Goal: Task Accomplishment & Management: Manage account settings

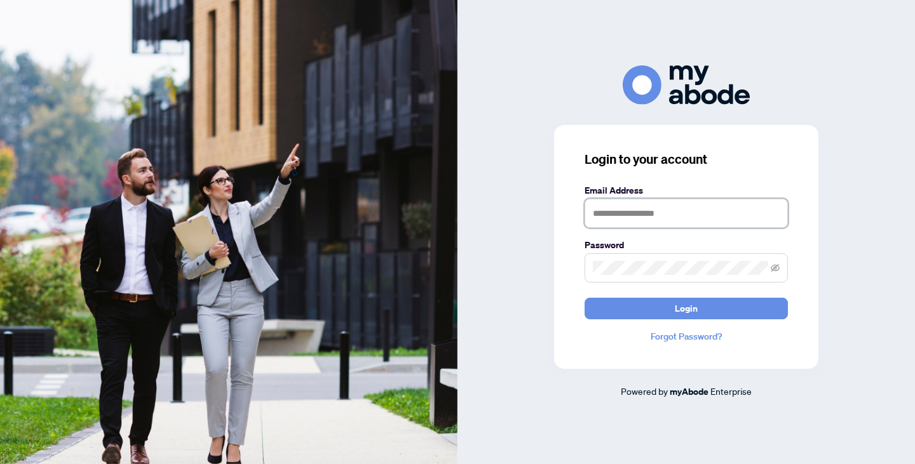
click at [642, 214] on input "text" at bounding box center [685, 213] width 203 height 29
type input "**********"
click at [664, 260] on span at bounding box center [685, 267] width 203 height 29
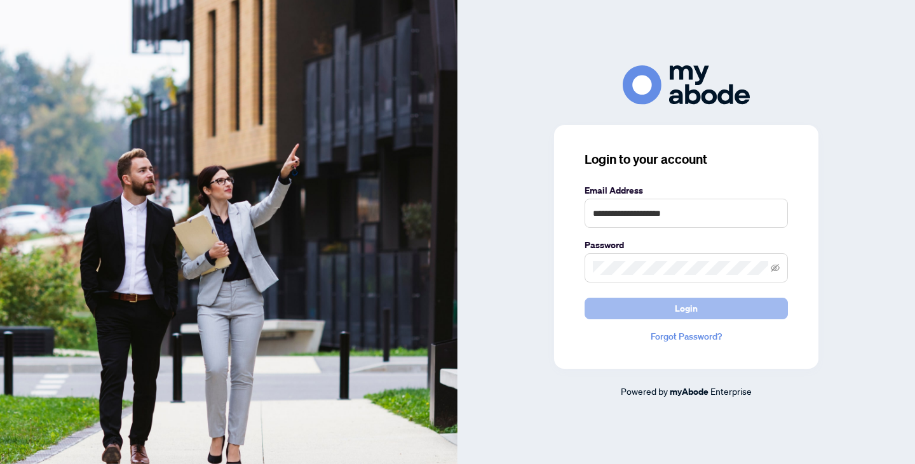
click at [705, 309] on button "Login" at bounding box center [685, 309] width 203 height 22
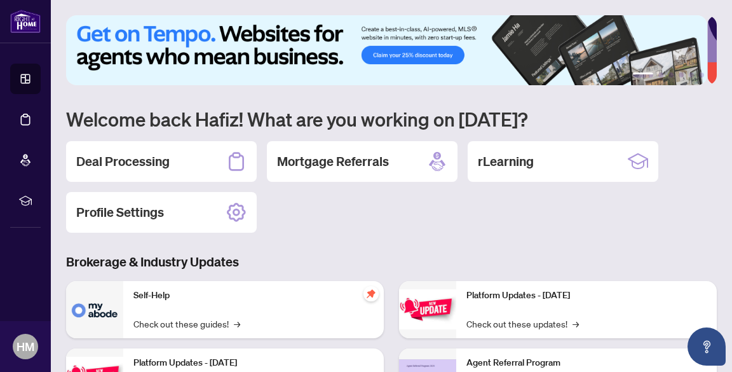
click at [346, 222] on div "Deal Processing Mortgage Referrals rLearning Profile Settings" at bounding box center [391, 186] width 651 height 91
click at [179, 159] on div "Deal Processing" at bounding box center [161, 161] width 191 height 41
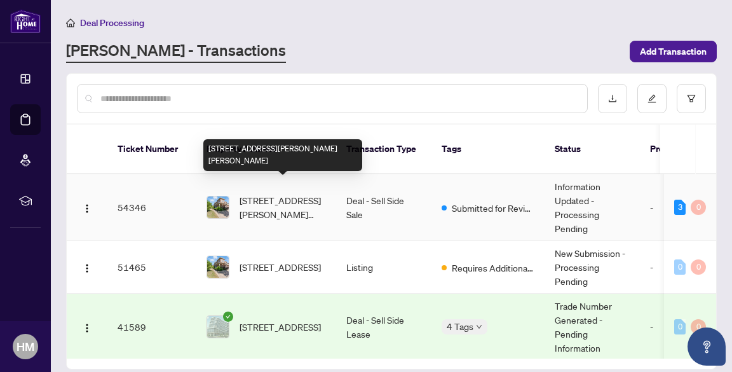
click at [285, 206] on span "[STREET_ADDRESS][PERSON_NAME][PERSON_NAME]" at bounding box center [282, 207] width 86 height 28
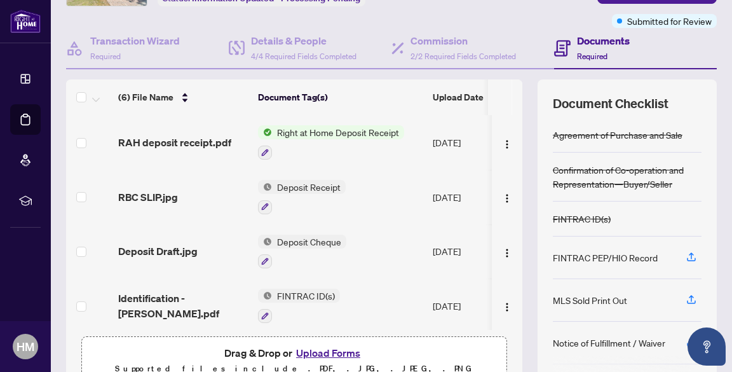
scroll to position [98, 0]
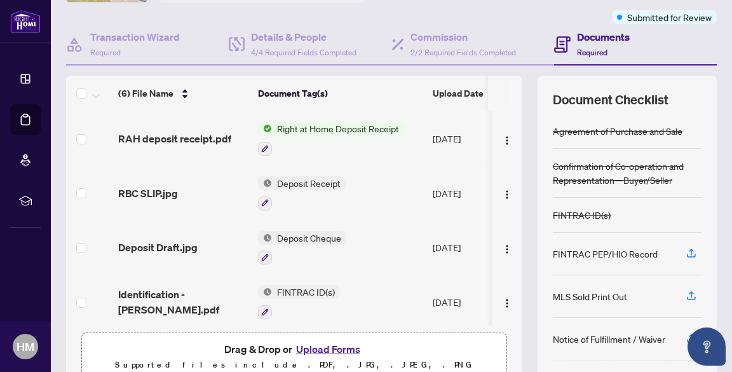
drag, startPoint x: 513, startPoint y: 211, endPoint x: 517, endPoint y: 223, distance: 12.9
click at [517, 223] on div "(6) File Name Document Tag(s) Upload Date Status (6) File Name Document Tag(s) …" at bounding box center [391, 231] width 651 height 311
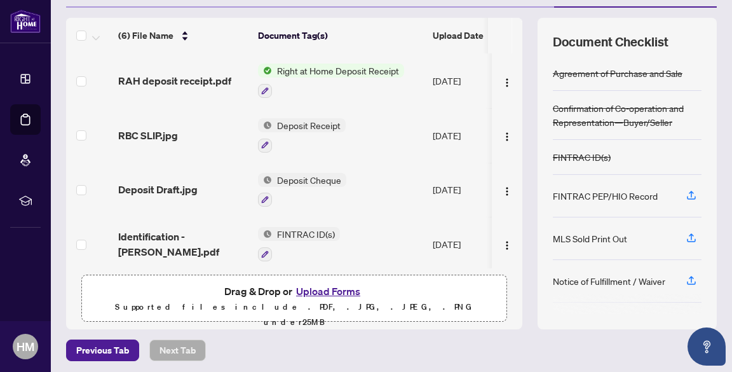
scroll to position [159, 0]
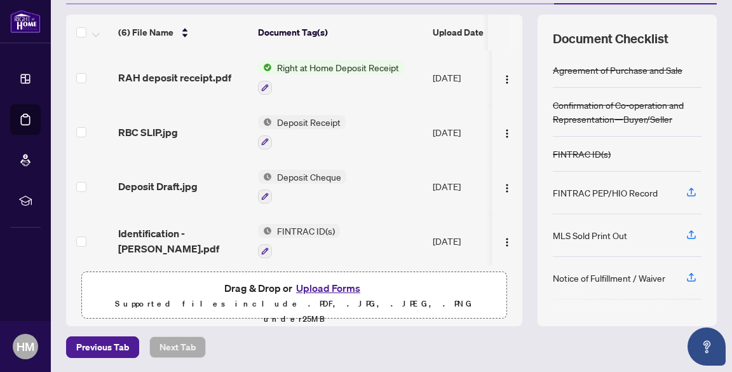
click at [328, 285] on button "Upload Forms" at bounding box center [328, 288] width 72 height 17
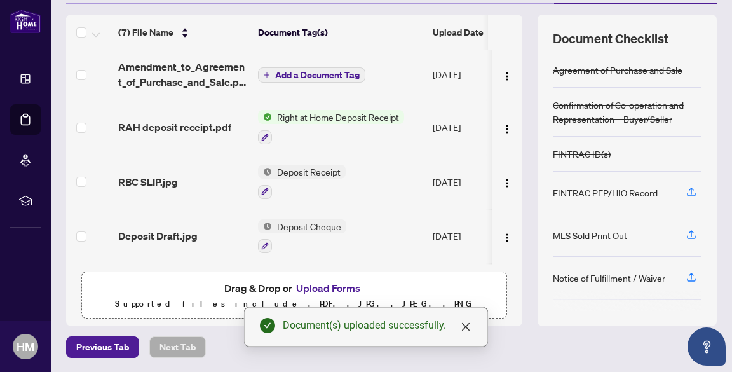
scroll to position [0, 0]
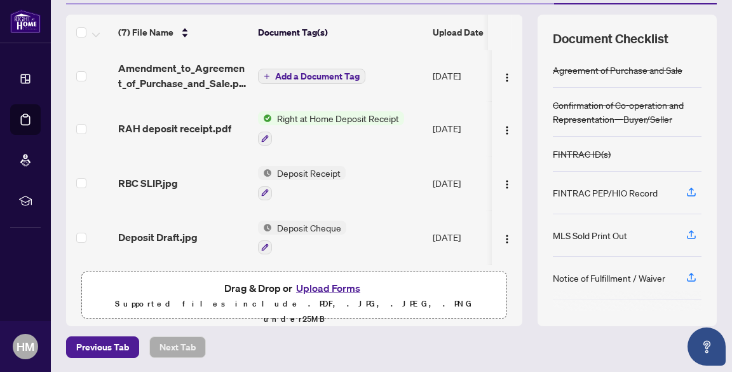
click at [300, 72] on span "Add a Document Tag" at bounding box center [317, 76] width 84 height 9
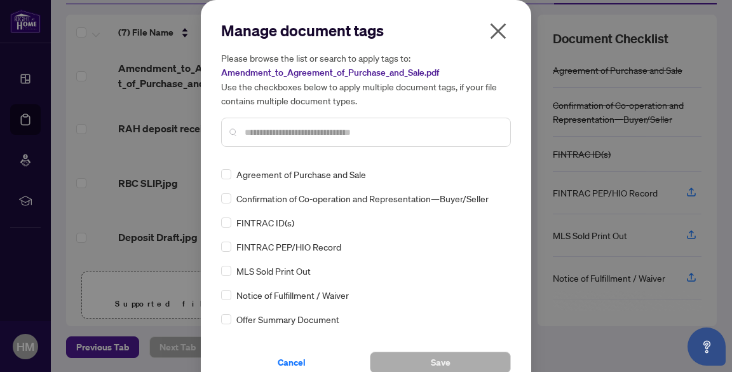
click at [270, 122] on div at bounding box center [366, 132] width 290 height 29
click at [273, 135] on input "text" at bounding box center [372, 132] width 255 height 14
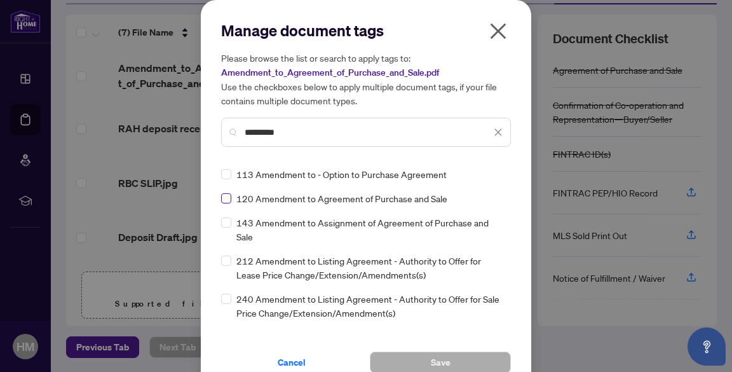
type input "*********"
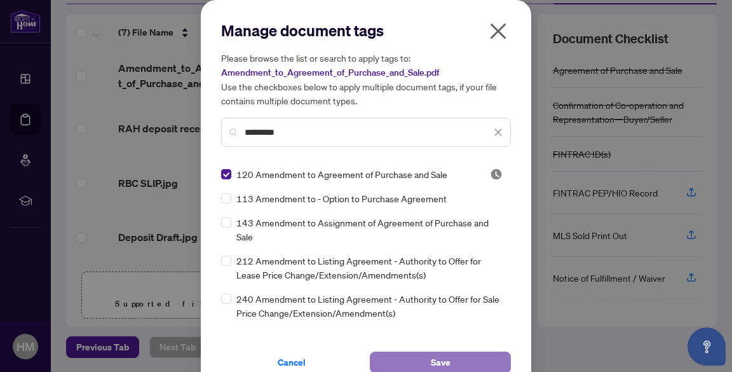
click at [422, 359] on button "Save" at bounding box center [440, 362] width 141 height 22
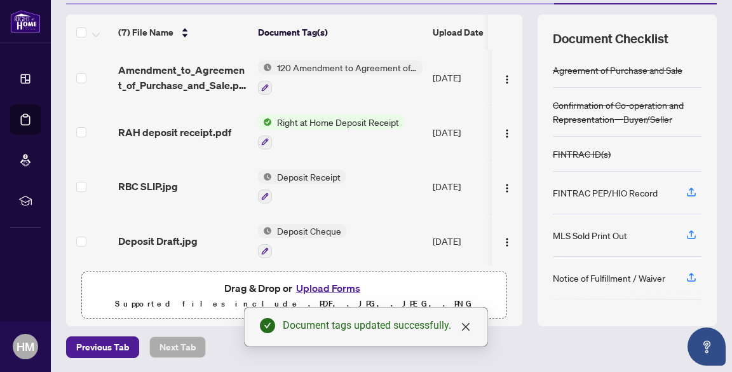
click at [337, 289] on button "Upload Forms" at bounding box center [328, 288] width 72 height 17
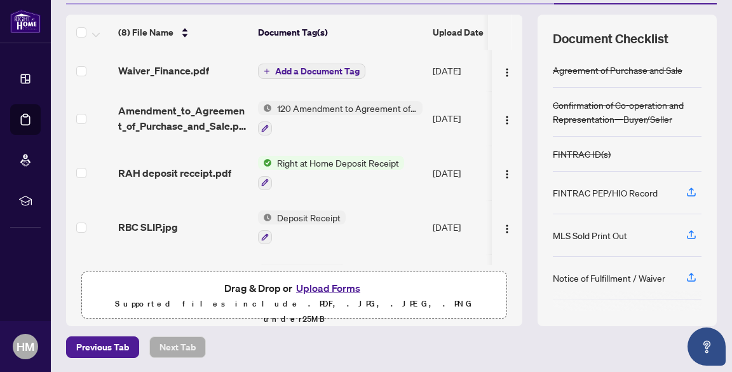
click at [302, 68] on span "Add a Document Tag" at bounding box center [317, 71] width 84 height 9
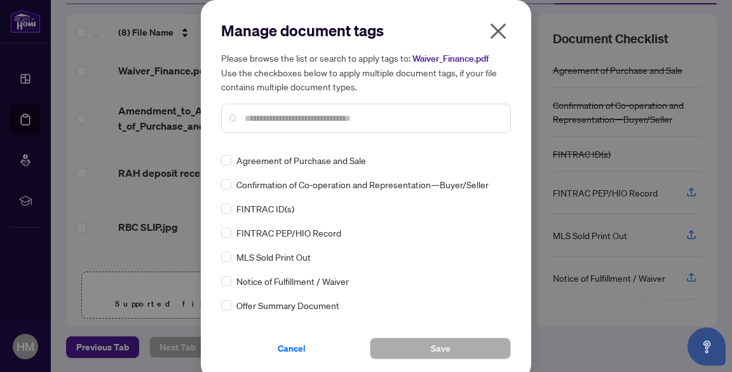
click at [264, 115] on input "text" at bounding box center [372, 118] width 255 height 14
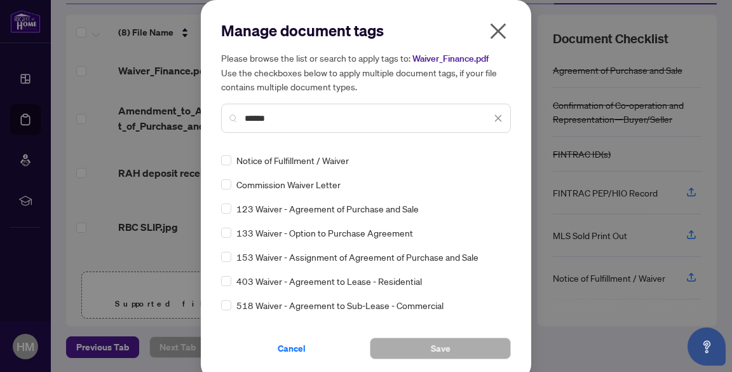
type input "******"
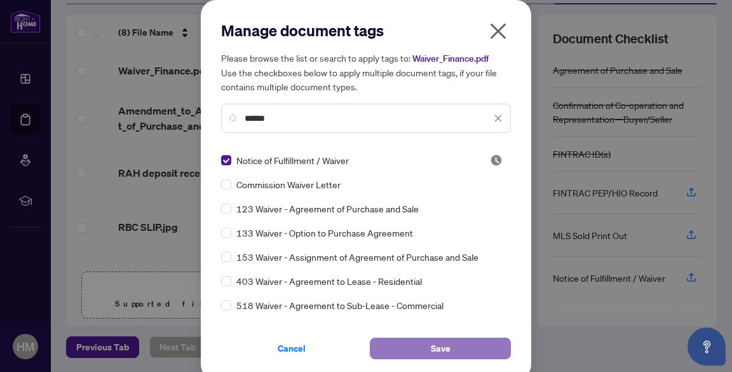
click at [422, 344] on button "Save" at bounding box center [440, 348] width 141 height 22
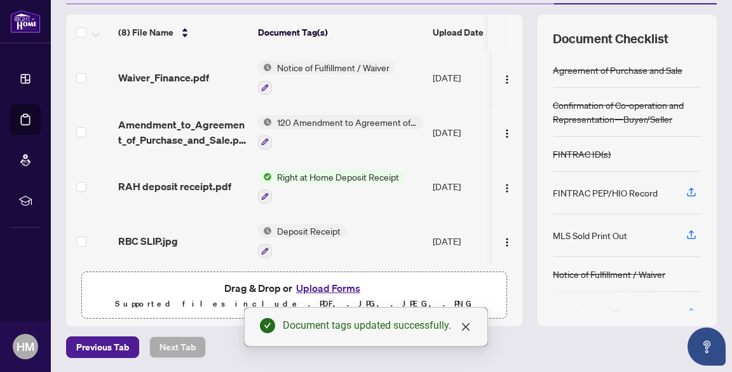
click at [338, 290] on button "Upload Forms" at bounding box center [328, 288] width 72 height 17
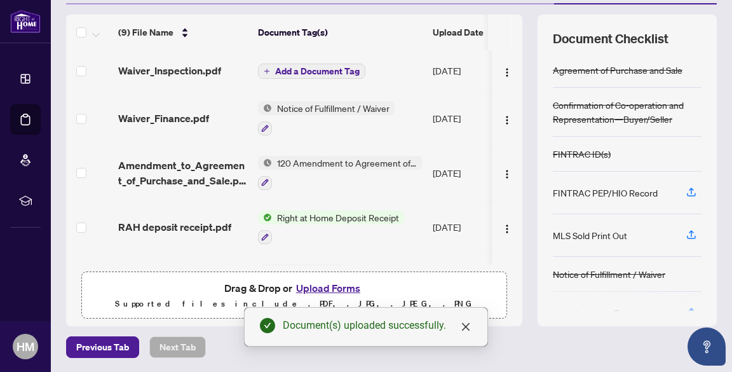
click at [342, 67] on span "Add a Document Tag" at bounding box center [317, 71] width 84 height 9
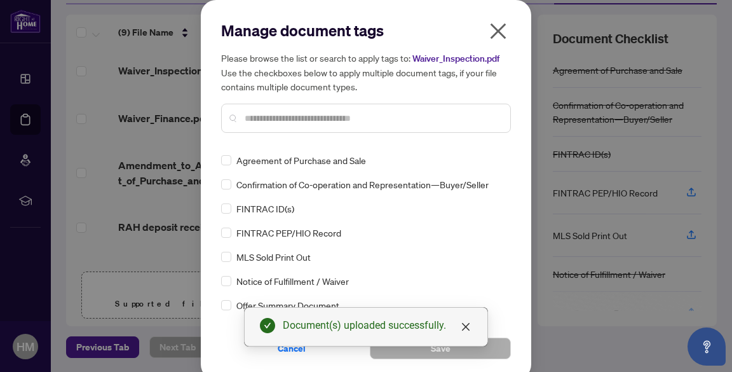
click at [293, 113] on input "text" at bounding box center [372, 118] width 255 height 14
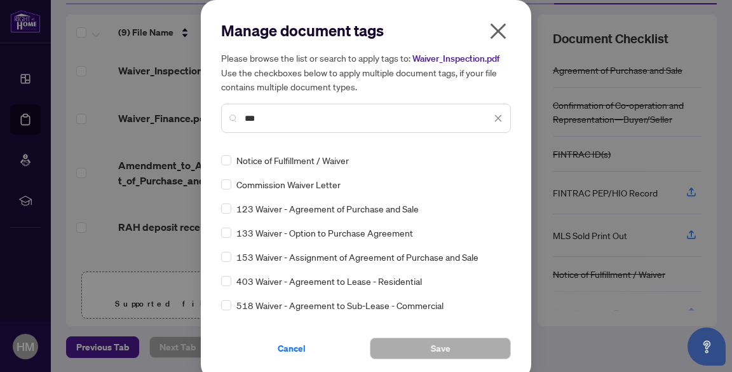
type input "***"
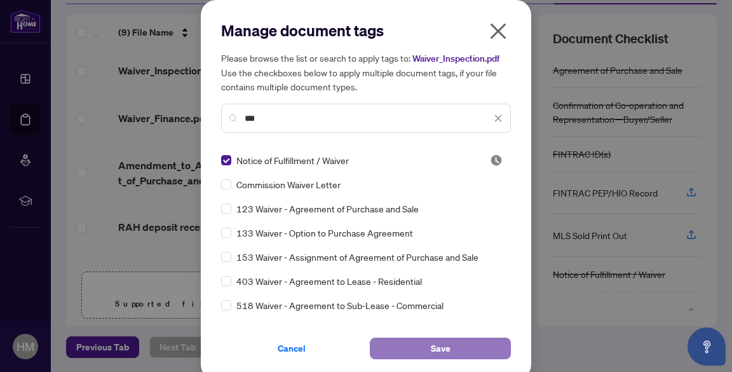
click at [442, 349] on span "Save" at bounding box center [441, 348] width 20 height 20
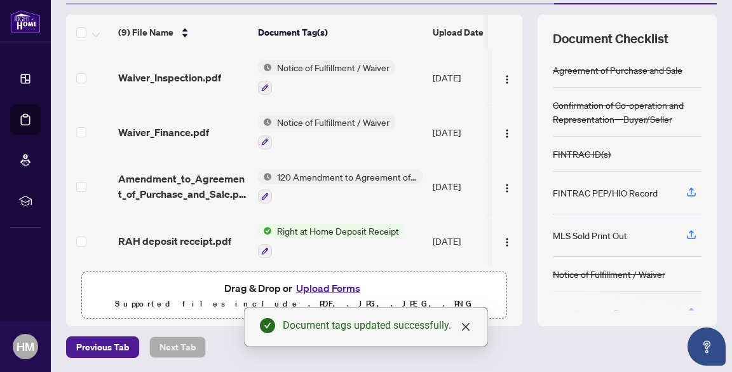
drag, startPoint x: 512, startPoint y: 129, endPoint x: 526, endPoint y: 174, distance: 47.2
click at [526, 174] on div "(9) File Name Document Tag(s) Upload Date Status (9) File Name Document Tag(s) …" at bounding box center [391, 170] width 651 height 311
click at [513, 138] on div "(9) File Name Document Tag(s) Upload Date Status (9) File Name Document Tag(s) …" at bounding box center [391, 170] width 651 height 311
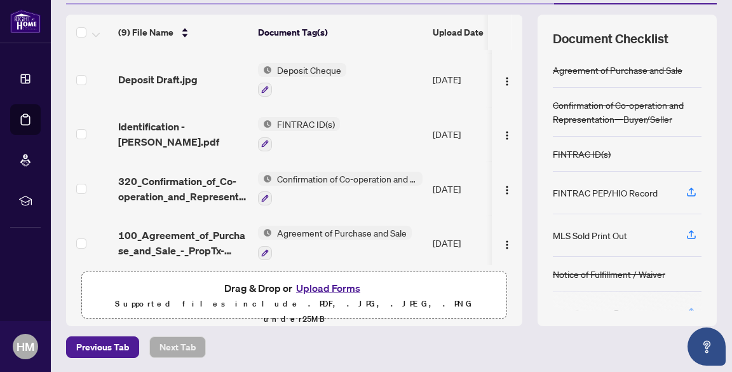
scroll to position [276, 0]
